Goal: Transaction & Acquisition: Purchase product/service

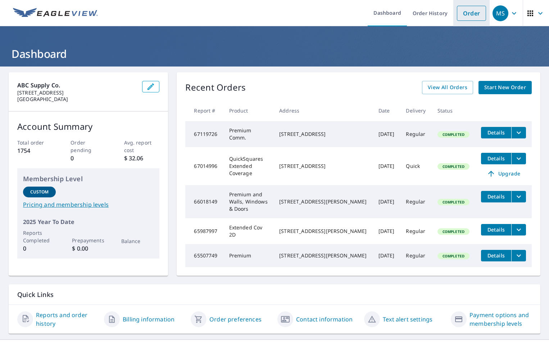
drag, startPoint x: 0, startPoint y: 0, endPoint x: 463, endPoint y: 15, distance: 463.7
click at [463, 15] on link "Order" at bounding box center [471, 13] width 29 height 15
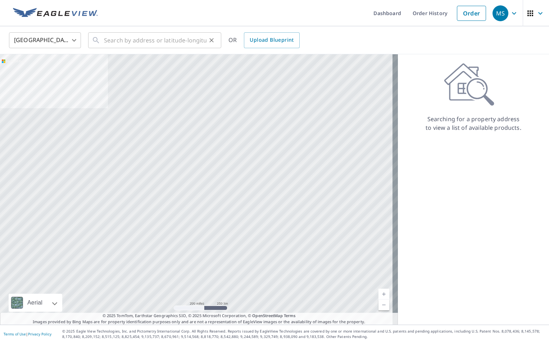
click at [100, 38] on div "​" at bounding box center [154, 40] width 133 height 16
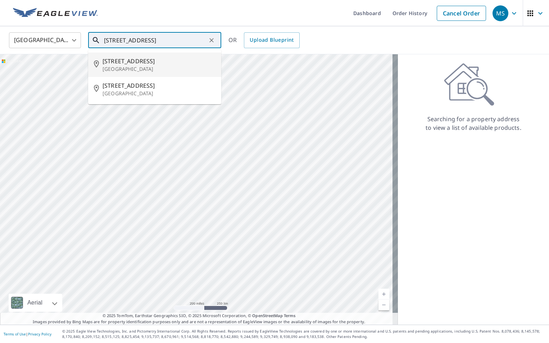
click at [111, 63] on span "[STREET_ADDRESS]" at bounding box center [158, 61] width 113 height 9
type input "[STREET_ADDRESS]"
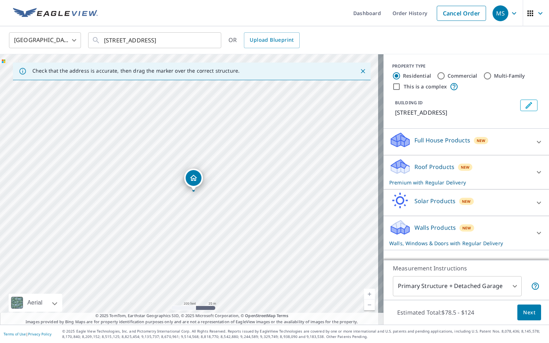
click at [458, 169] on div "New" at bounding box center [465, 167] width 15 height 7
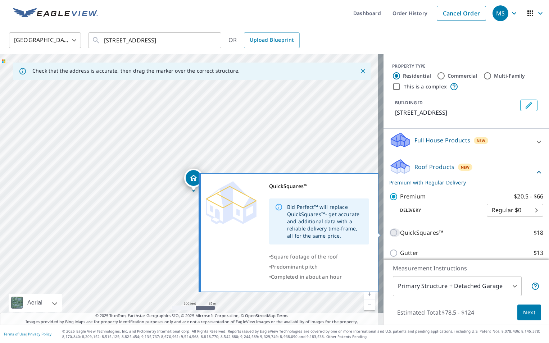
click at [389, 231] on input "QuickSquares™ $18" at bounding box center [394, 232] width 11 height 9
checkbox input "true"
checkbox input "false"
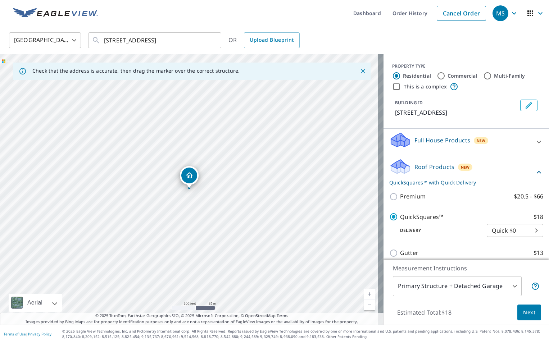
click at [525, 311] on span "Next" at bounding box center [529, 312] width 12 height 9
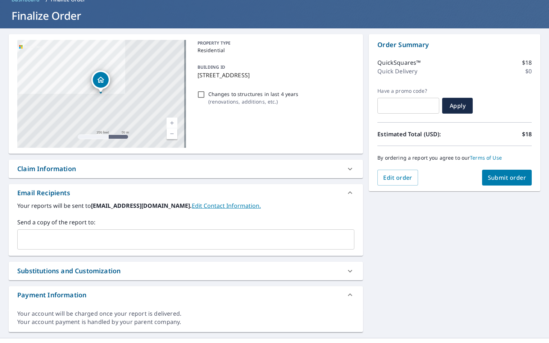
scroll to position [51, 0]
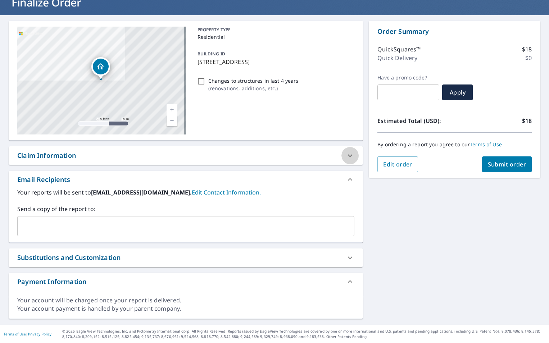
click at [348, 155] on icon at bounding box center [350, 155] width 4 height 3
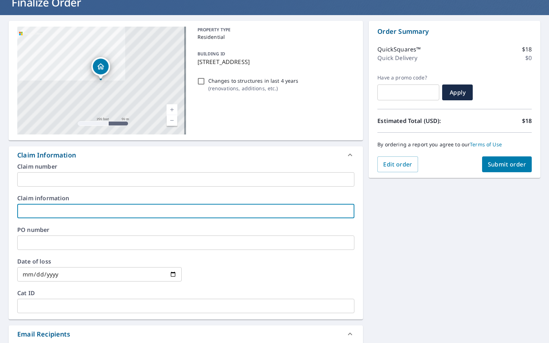
click at [51, 205] on input "text" at bounding box center [185, 211] width 337 height 14
type input "[PERSON_NAME]"
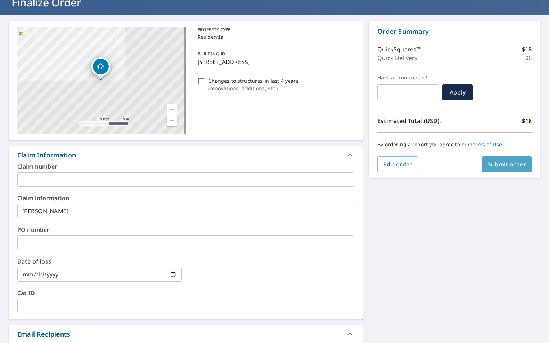
click at [498, 164] on span "Submit order" at bounding box center [507, 164] width 38 height 8
